Goal: Task Accomplishment & Management: Manage account settings

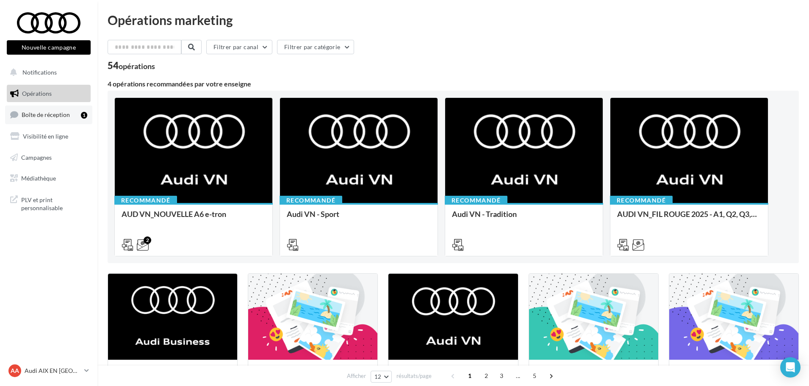
click at [57, 121] on link "Boîte de réception 1" at bounding box center [48, 114] width 87 height 18
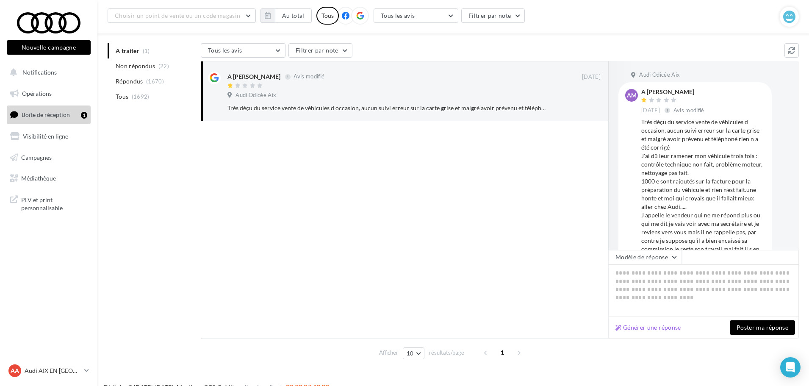
scroll to position [37, 0]
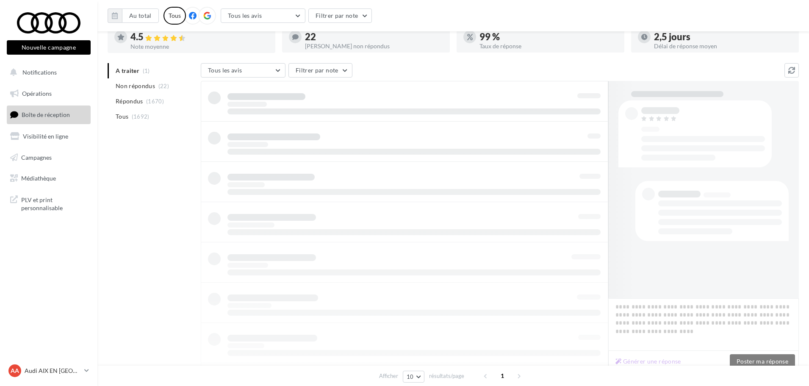
scroll to position [37, 0]
